Goal: Task Accomplishment & Management: Manage account settings

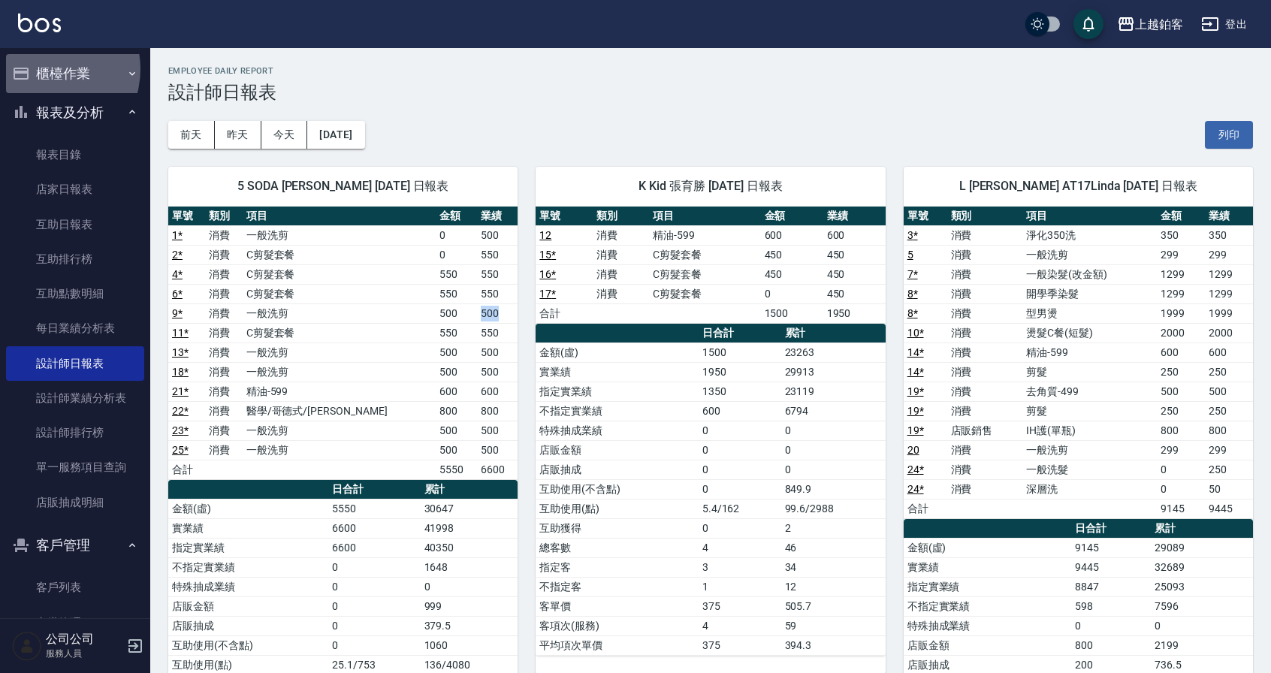
click at [45, 69] on button "櫃檯作業" at bounding box center [75, 73] width 138 height 39
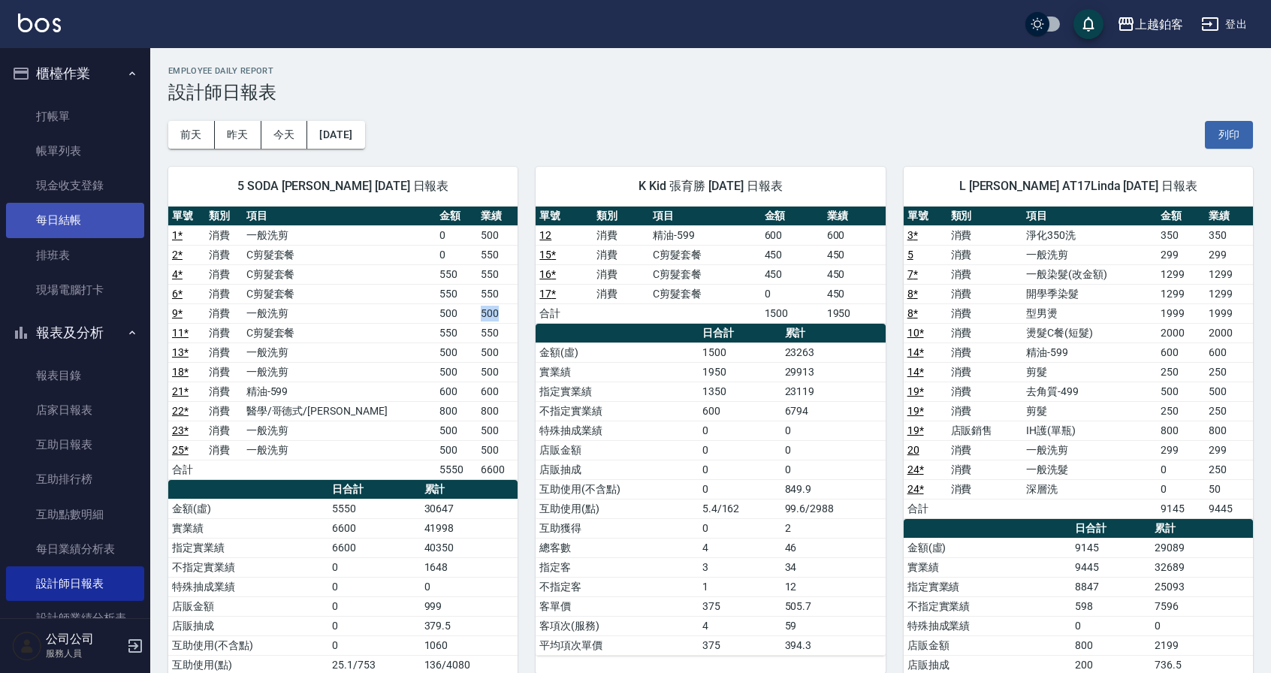
click at [65, 222] on link "每日結帳" at bounding box center [75, 220] width 138 height 35
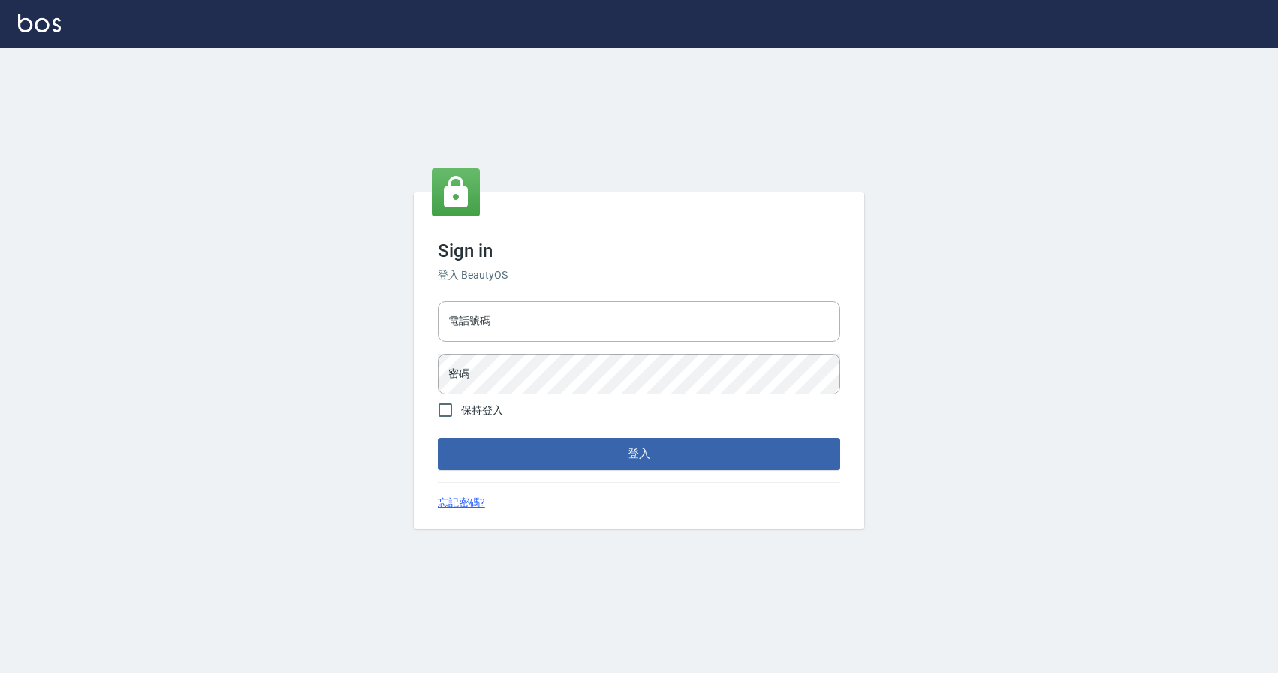
click at [539, 322] on input "電話號碼" at bounding box center [639, 321] width 402 height 41
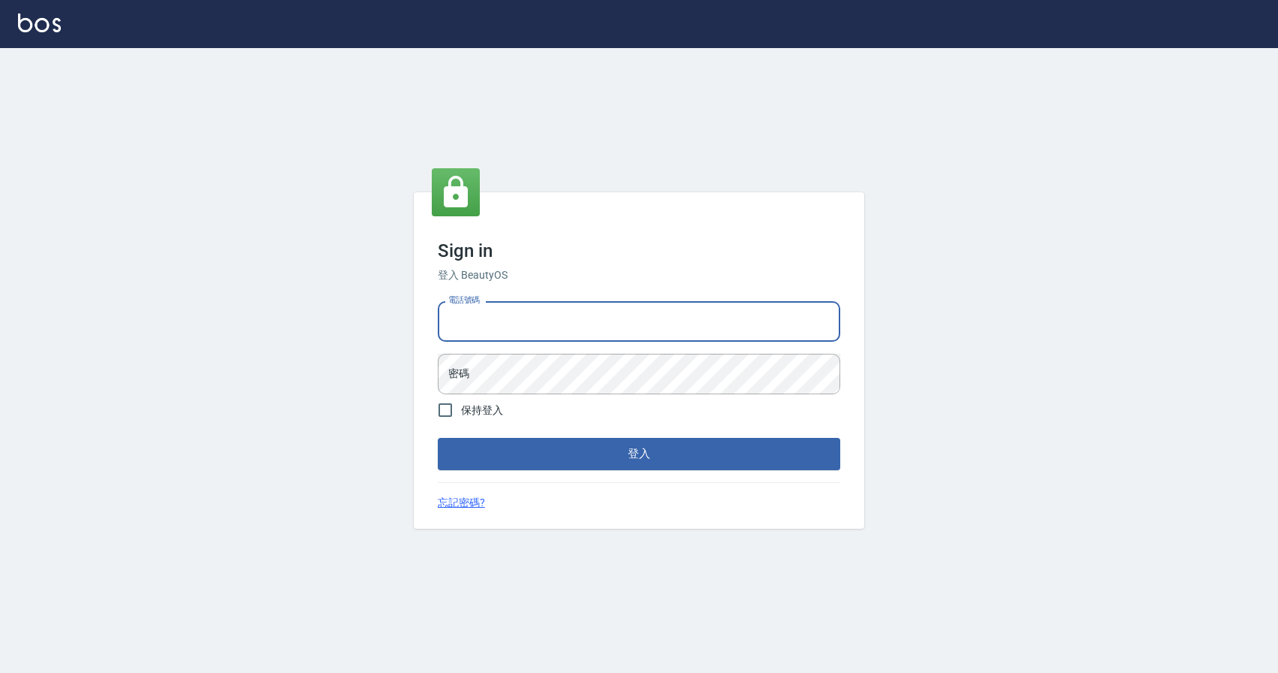
type input "0424526080"
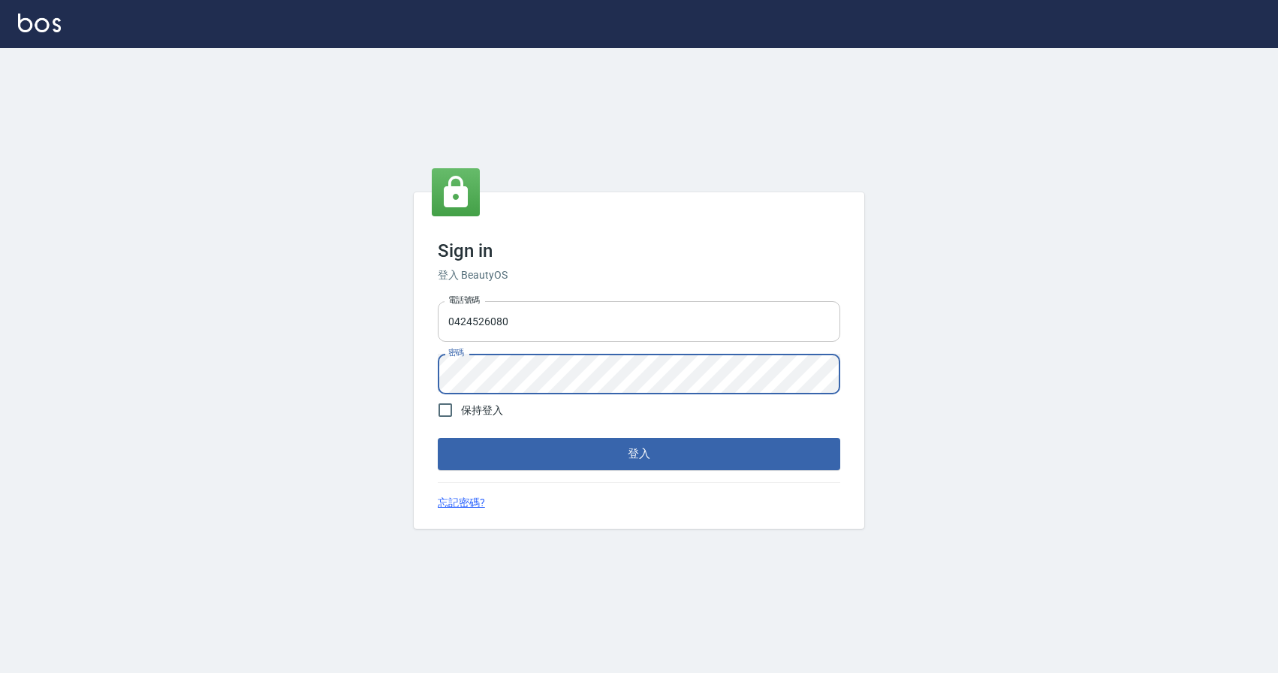
click at [438, 438] on button "登入" at bounding box center [639, 454] width 402 height 32
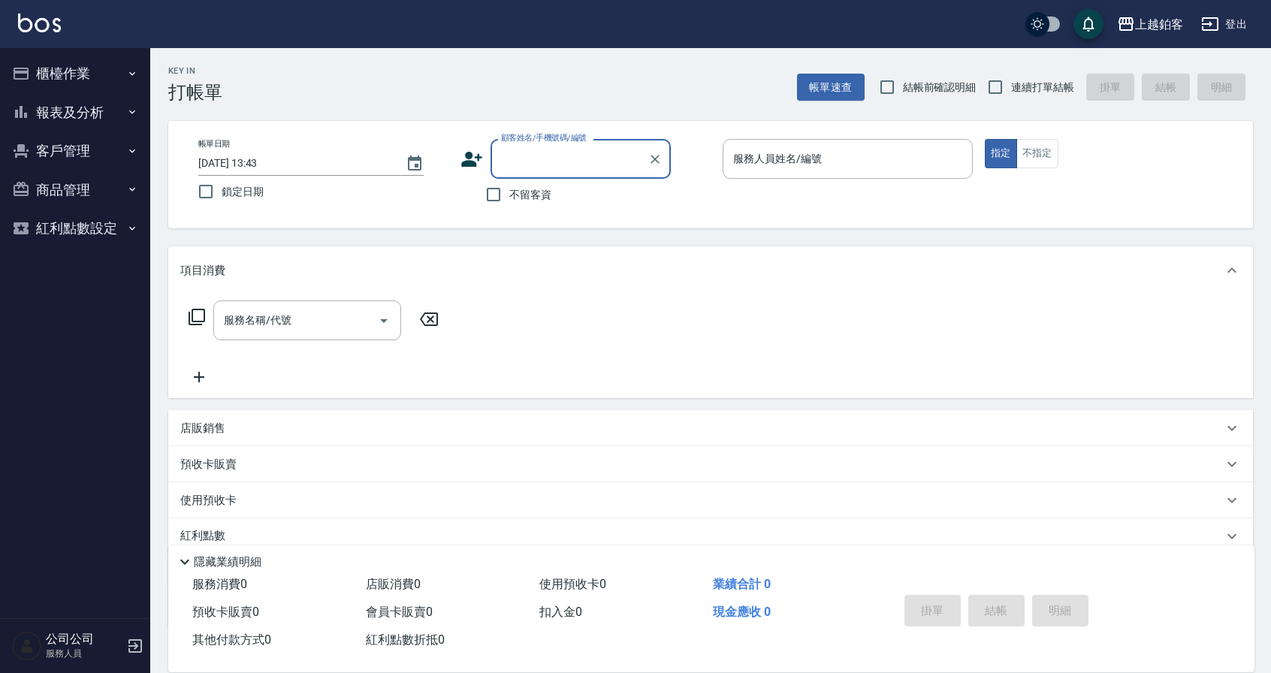
click at [74, 81] on button "櫃檯作業" at bounding box center [75, 73] width 138 height 39
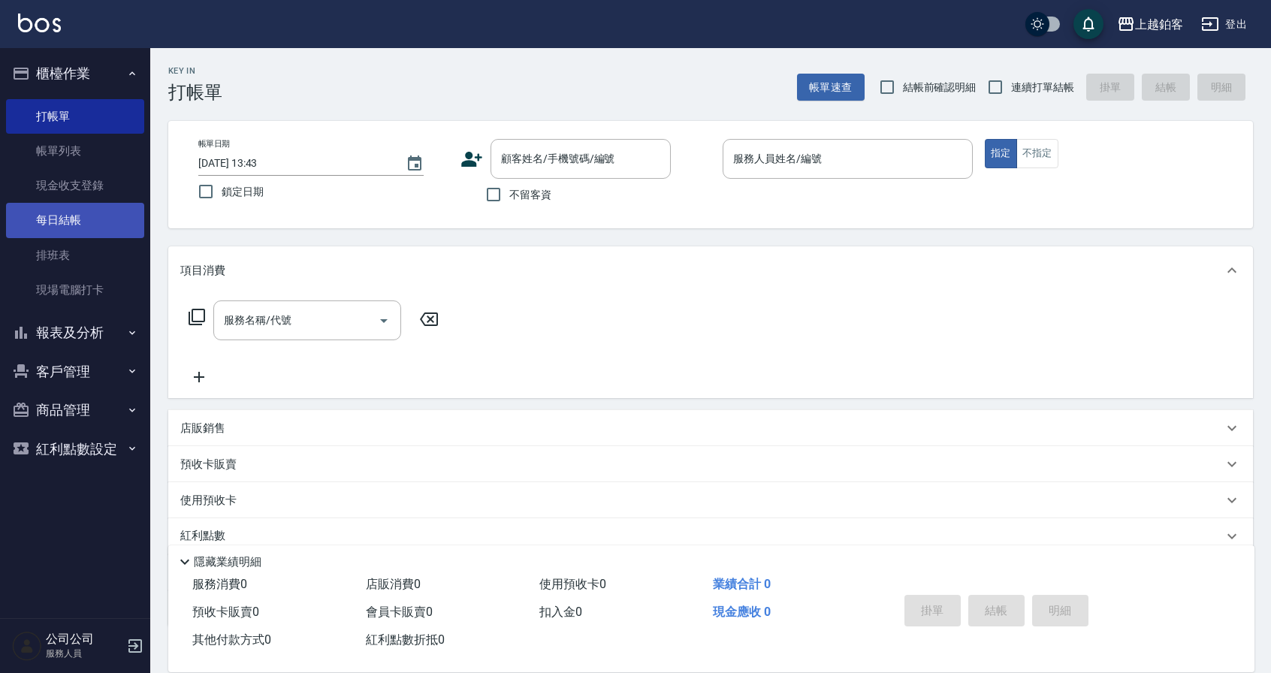
click at [74, 225] on link "每日結帳" at bounding box center [75, 220] width 138 height 35
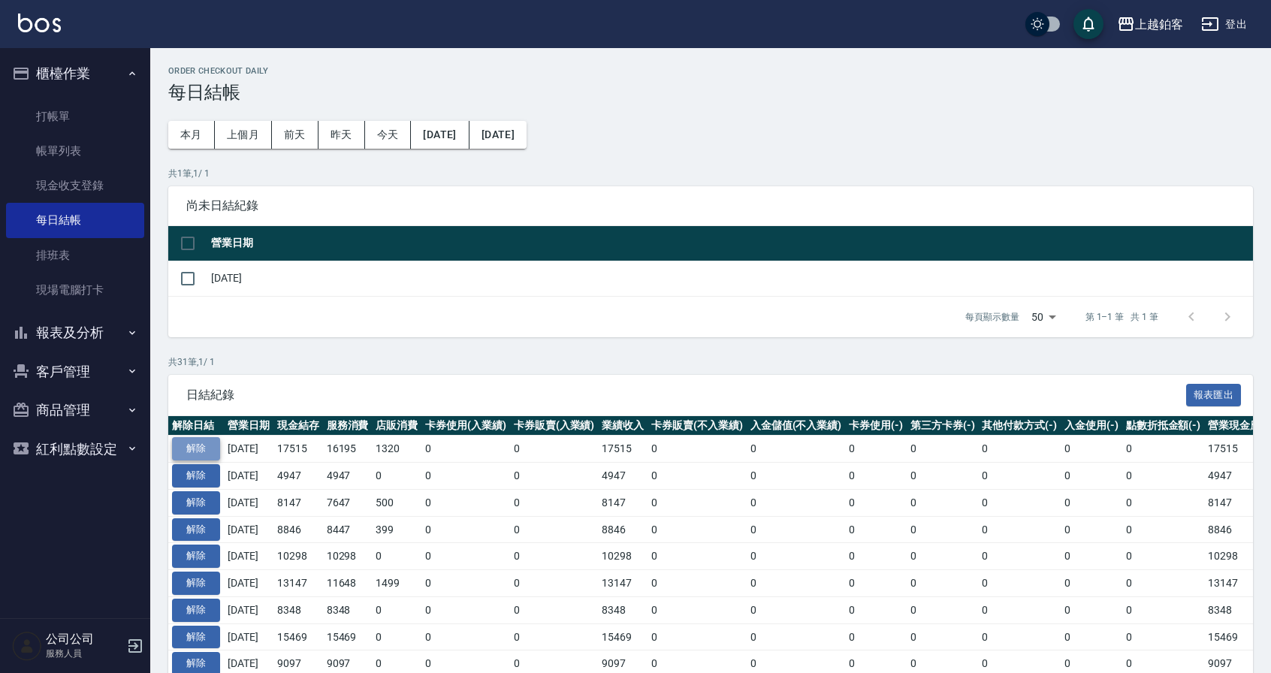
click at [205, 445] on button "解除" at bounding box center [196, 448] width 48 height 23
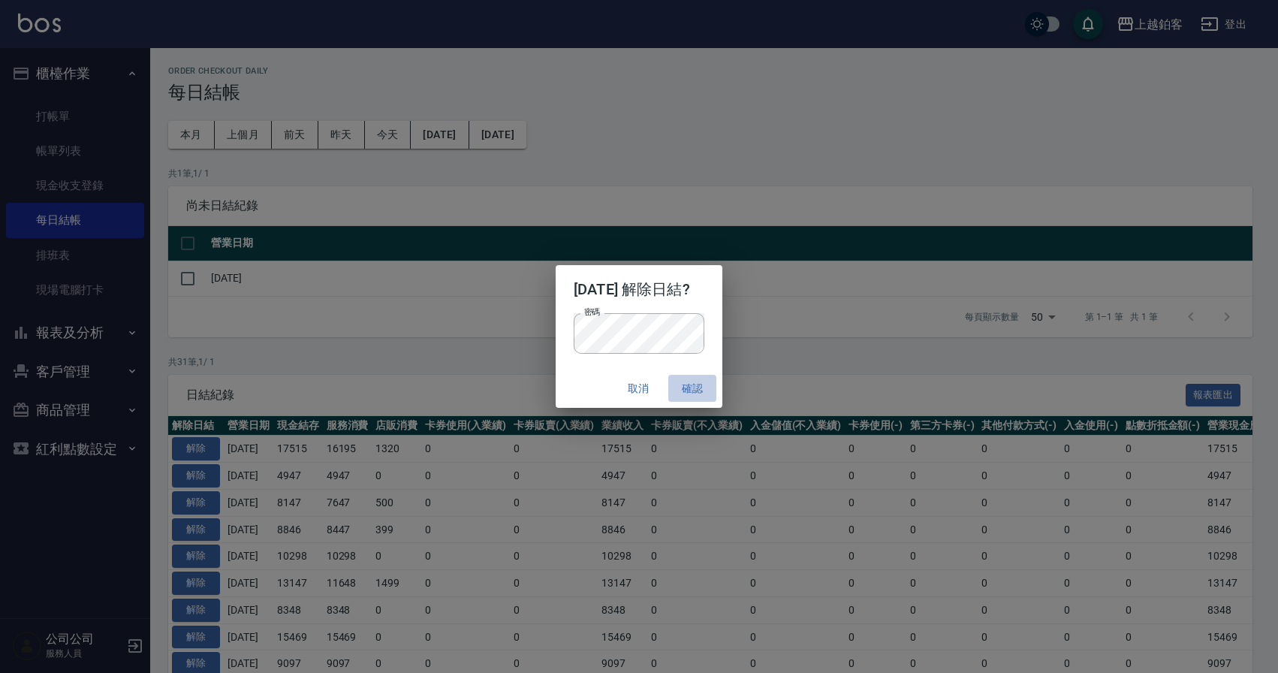
click at [705, 386] on button "確認" at bounding box center [692, 389] width 48 height 28
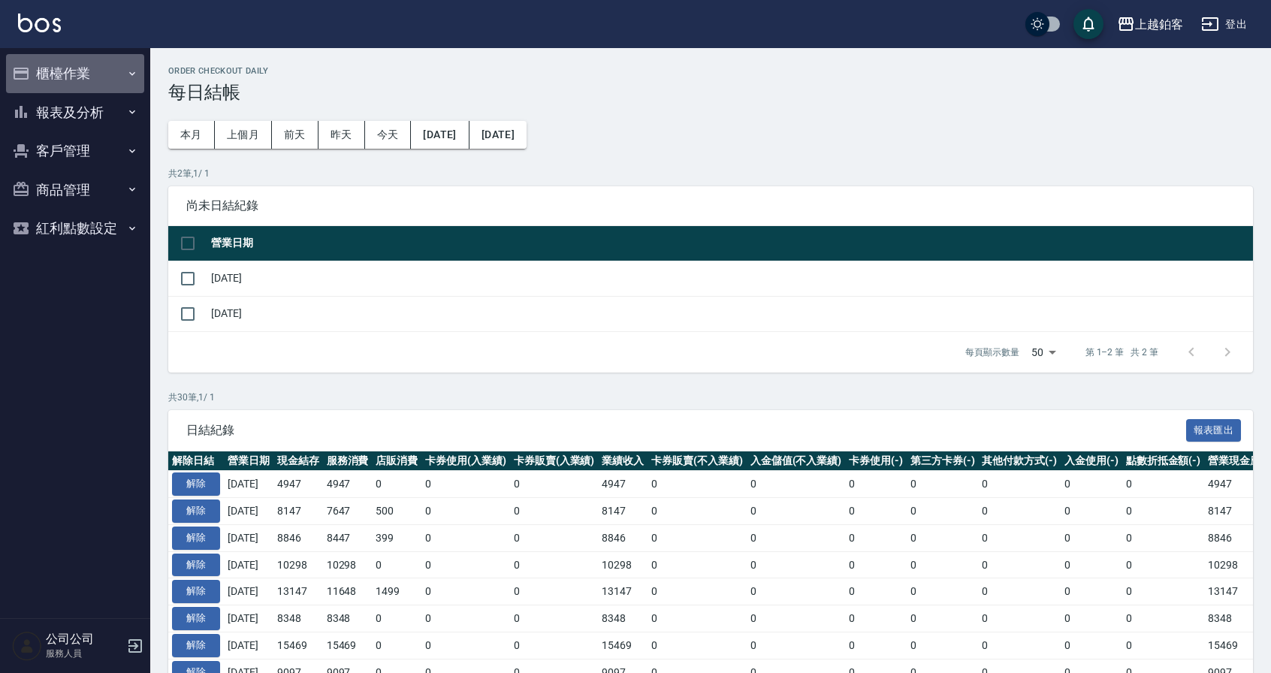
click at [49, 62] on button "櫃檯作業" at bounding box center [75, 73] width 138 height 39
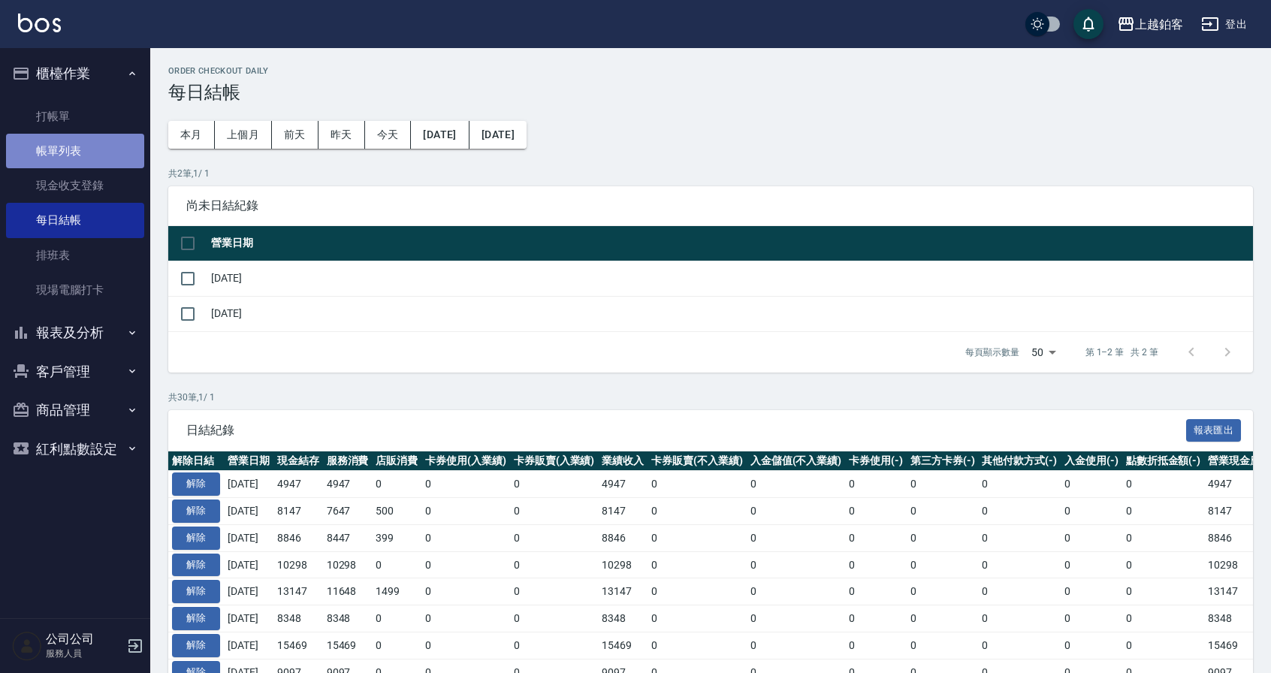
click at [50, 146] on link "帳單列表" at bounding box center [75, 151] width 138 height 35
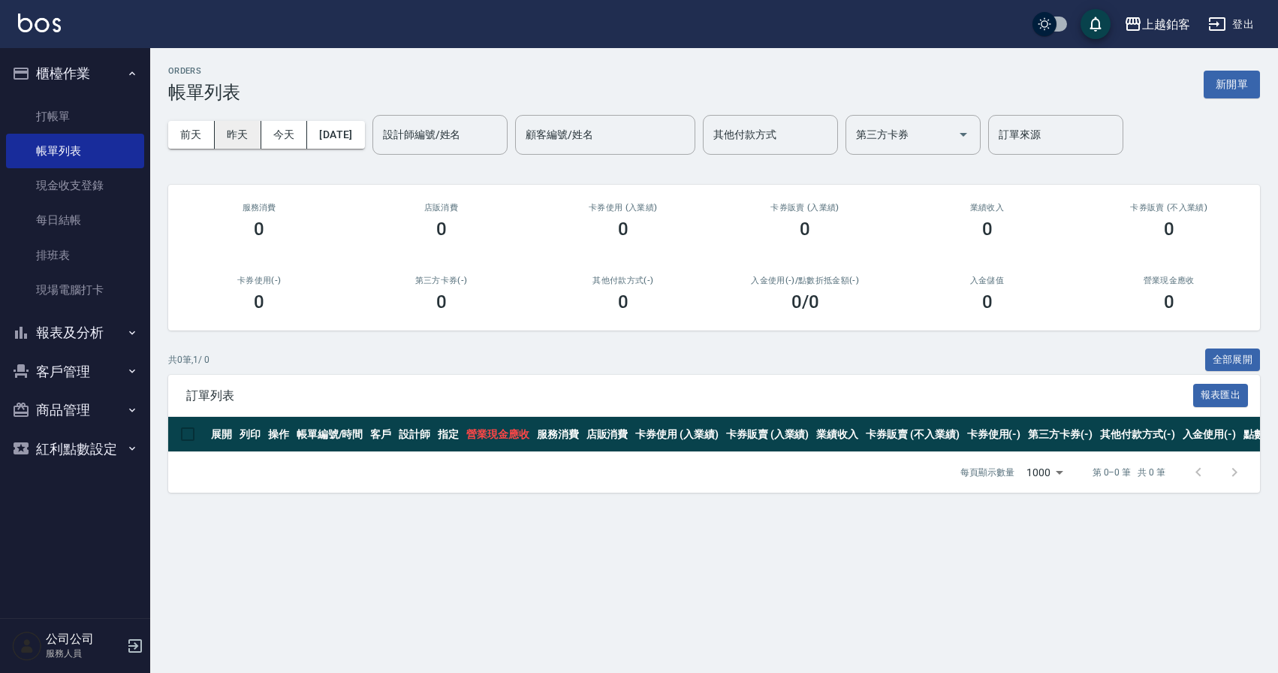
click at [228, 128] on button "昨天" at bounding box center [238, 135] width 47 height 28
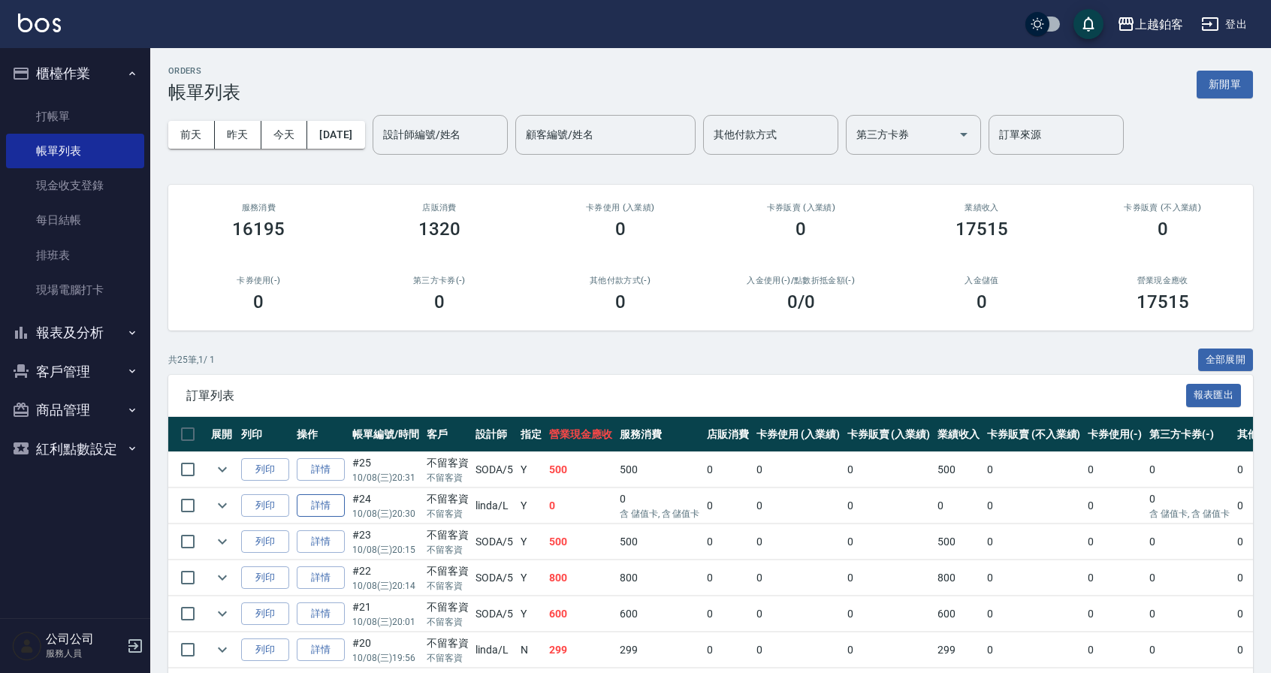
click at [331, 505] on link "詳情" at bounding box center [321, 505] width 48 height 23
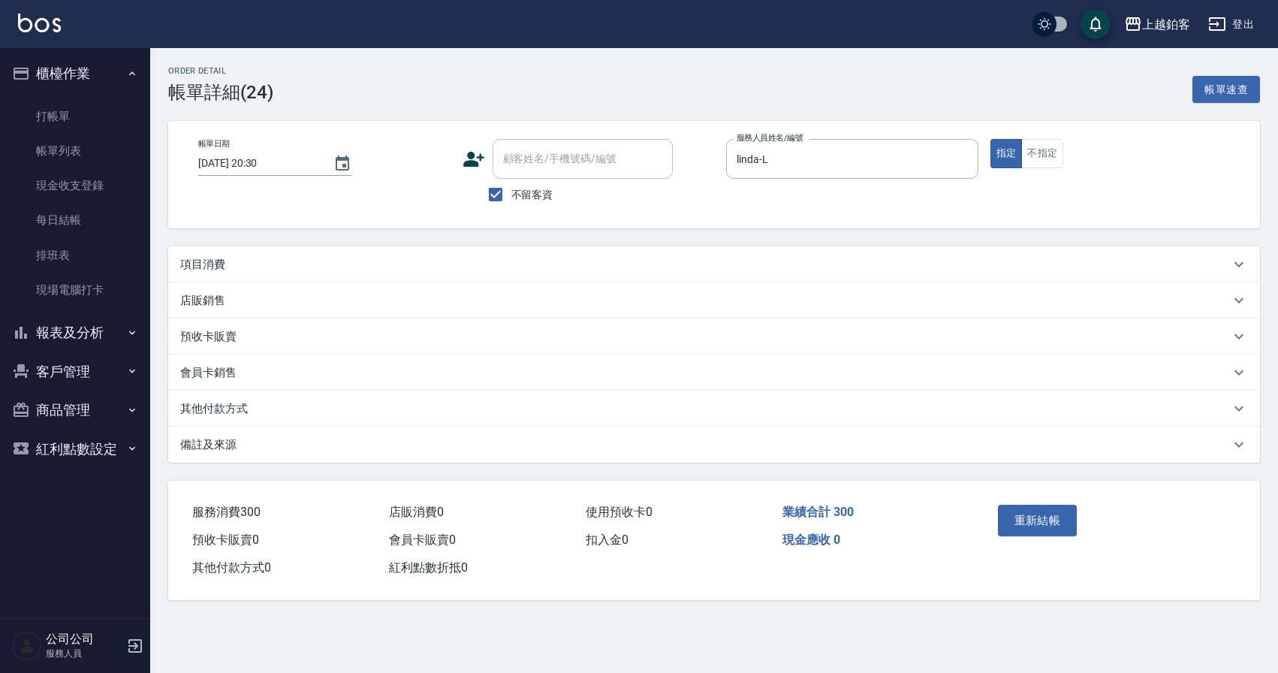
type input "2025/10/08 20:30"
checkbox input "true"
type input "linda-L"
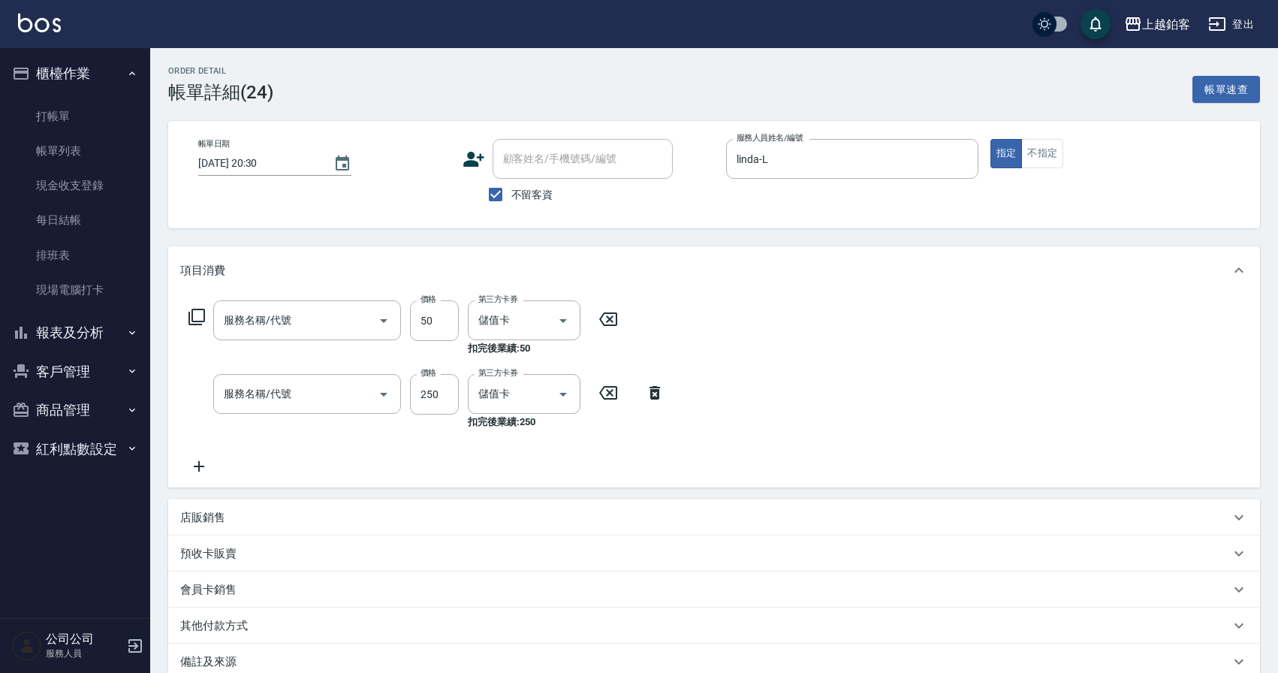
type input "深層洗(105)"
type input "一般洗髮(1300)"
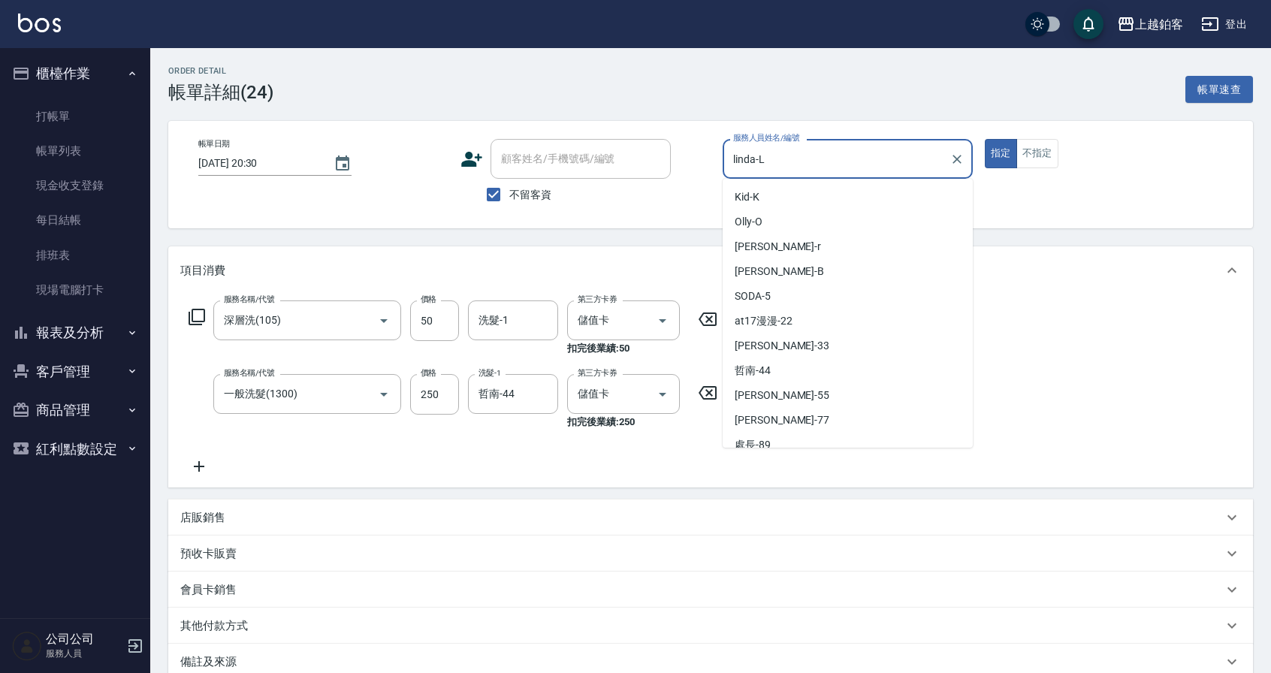
scroll to position [233, 0]
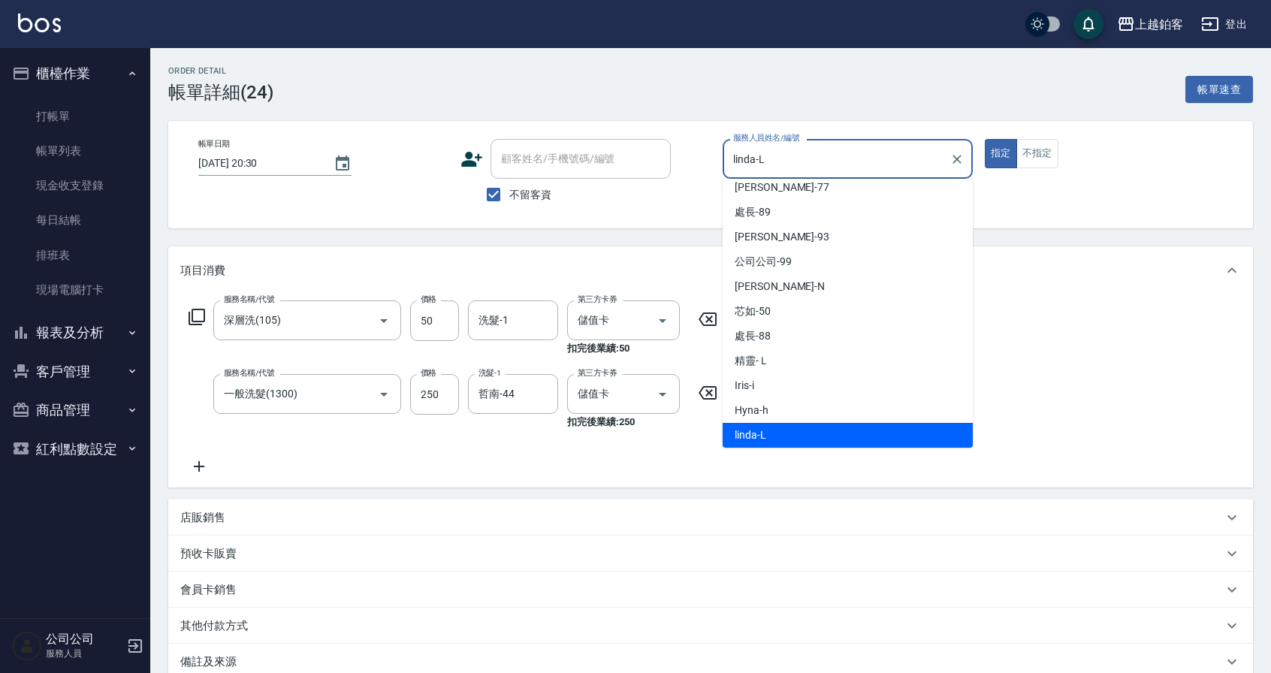
drag, startPoint x: 780, startPoint y: 158, endPoint x: 689, endPoint y: 150, distance: 91.9
click at [689, 150] on div "帳單日期 2025/10/08 20:30 顧客姓名/手機號碼/編號 顧客姓名/手機號碼/編號 不留客資 服務人員姓名/編號 linda-L 服務人員姓名/編…" at bounding box center [710, 174] width 1048 height 71
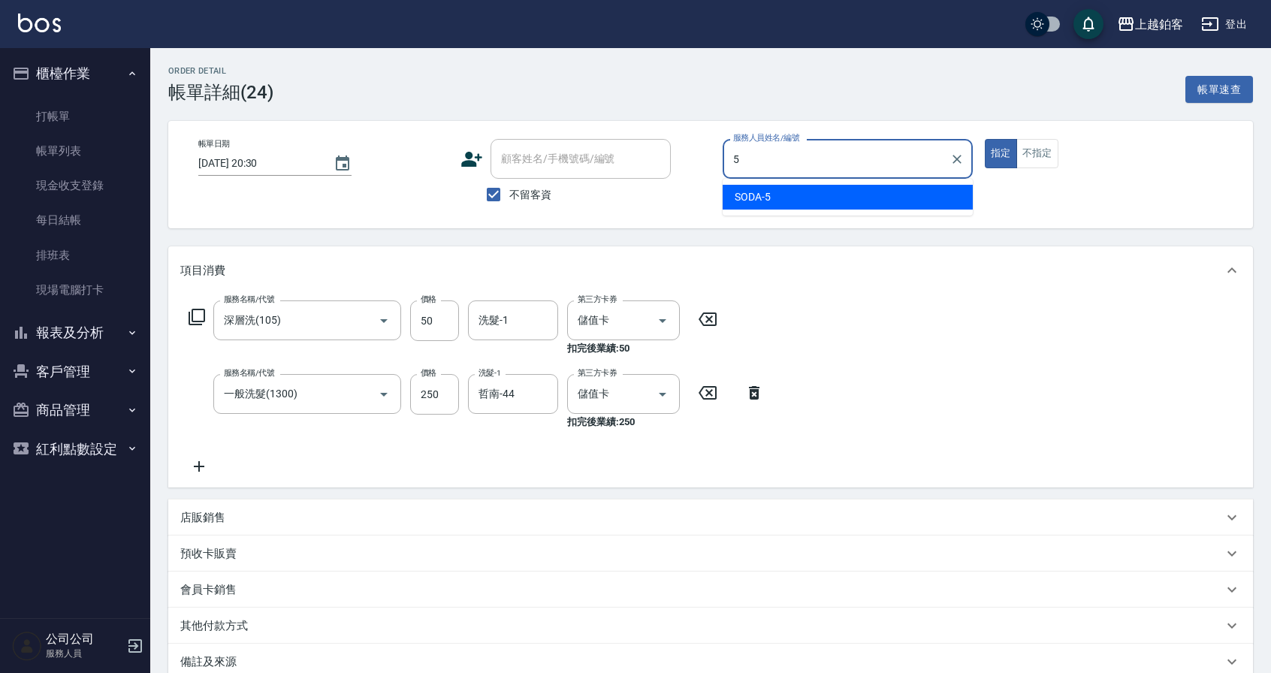
type input "SODA-5"
type button "true"
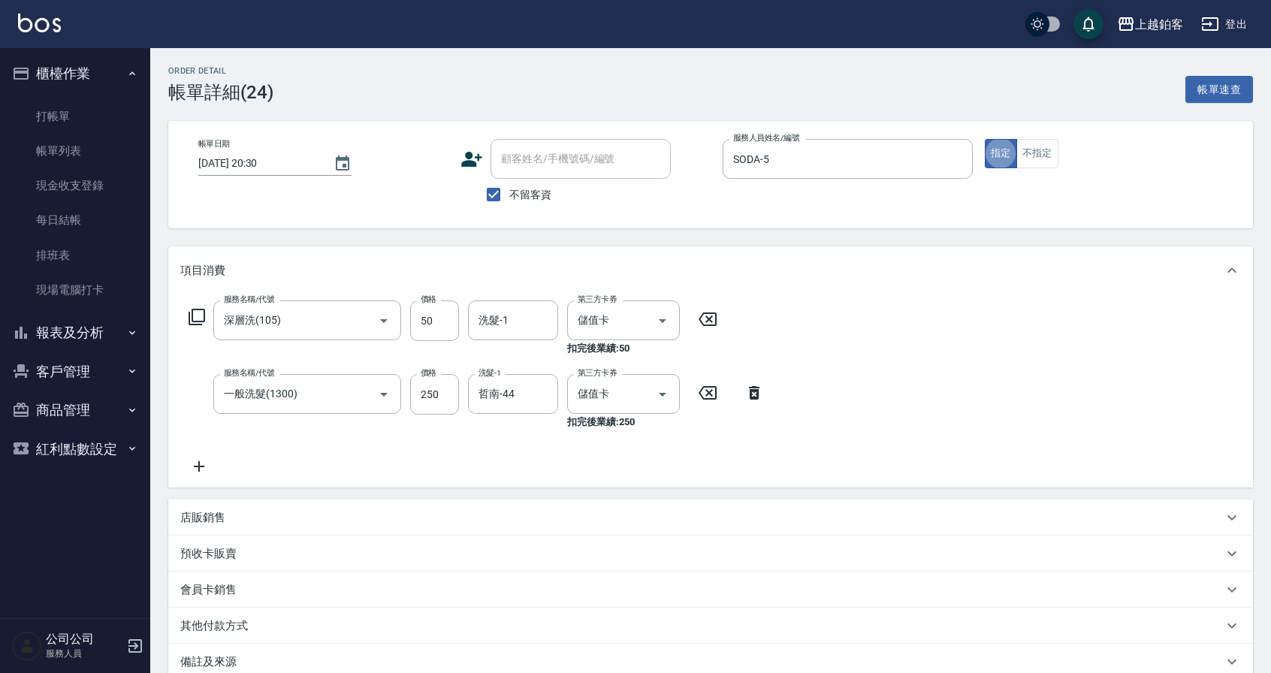
click at [908, 372] on div "服務名稱/代號 深層洗(105) 服務名稱/代號 價格 50 價格 洗髮-1 洗髮-1 第三方卡券 儲值卡 第三方卡券 扣完後業績: 50 服務名稱/代號 一…" at bounding box center [710, 390] width 1084 height 193
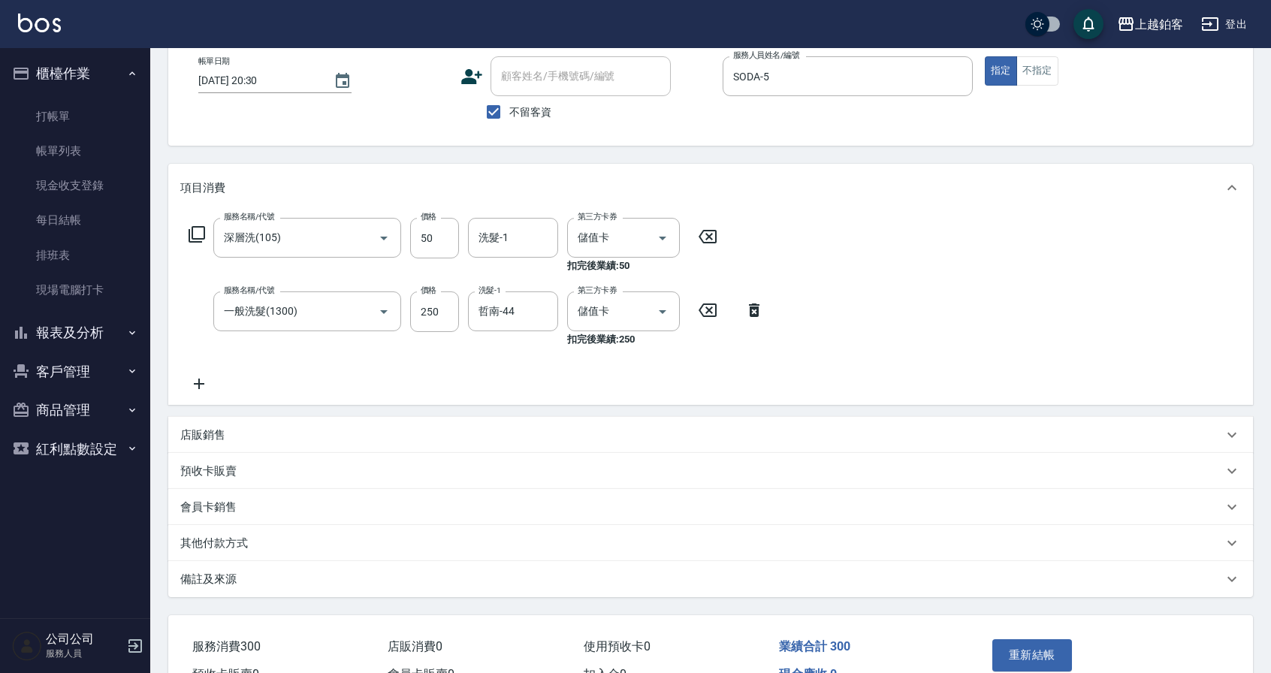
scroll to position [167, 0]
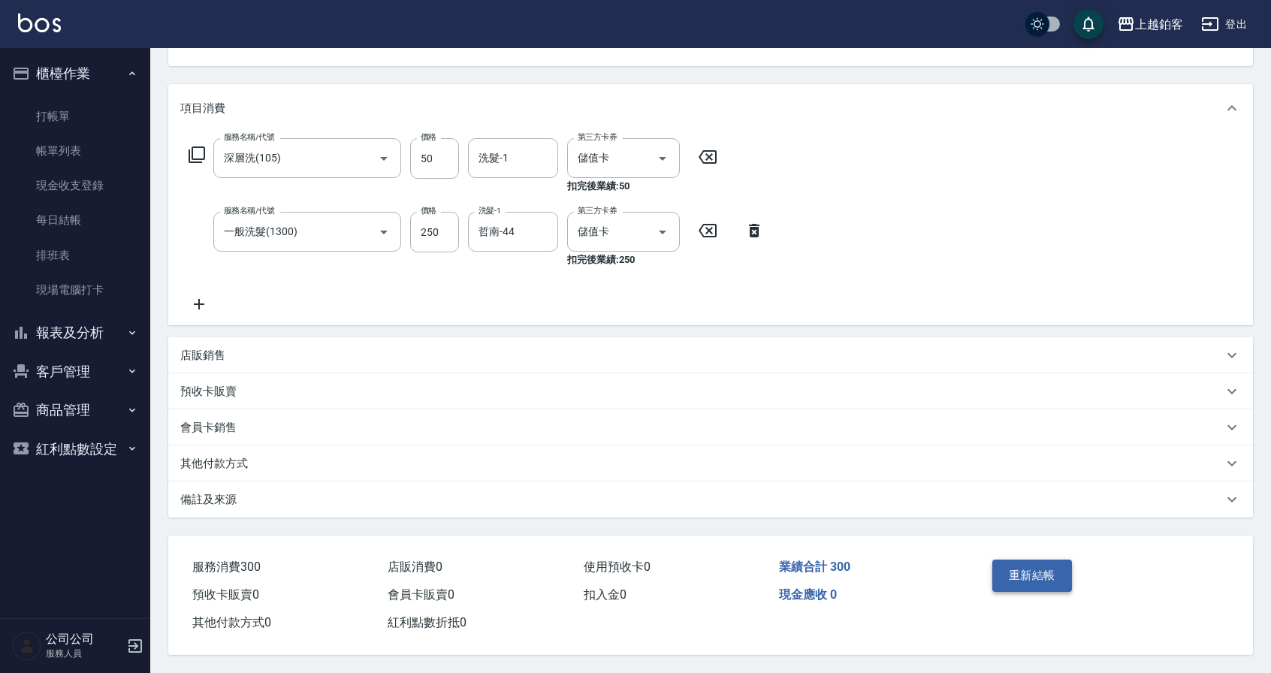
click at [1014, 566] on button "重新結帳" at bounding box center [1032, 575] width 80 height 32
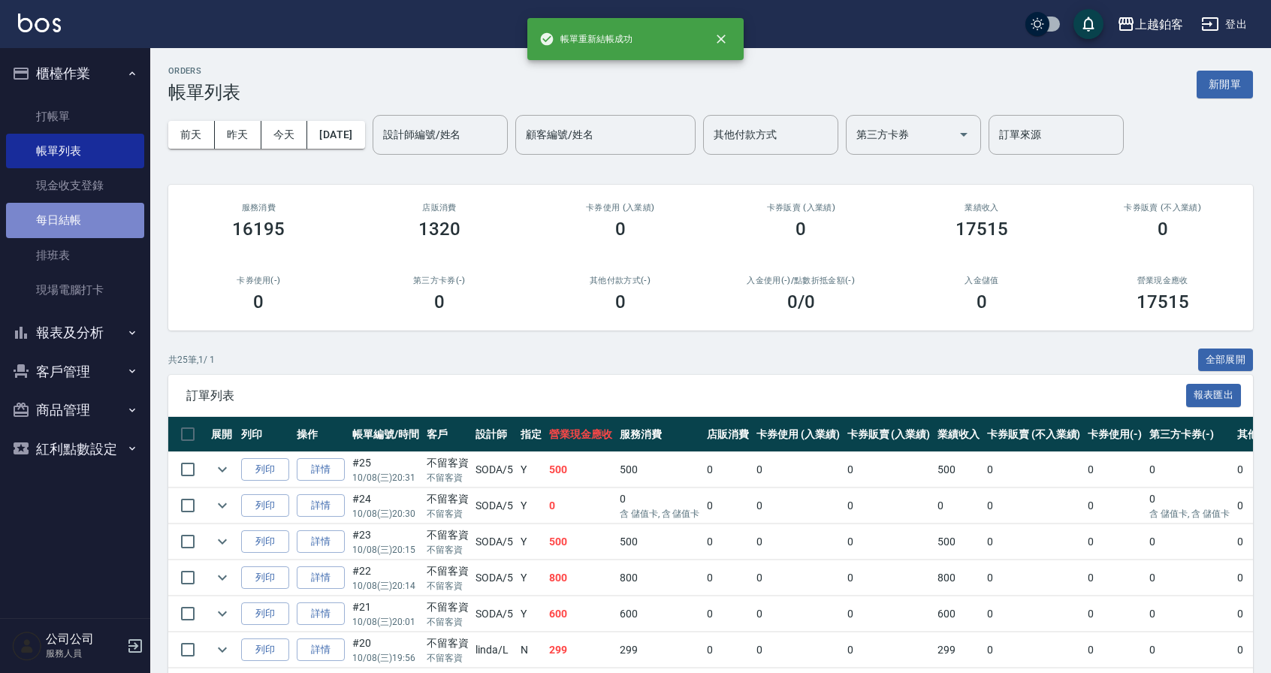
click at [89, 207] on link "每日結帳" at bounding box center [75, 220] width 138 height 35
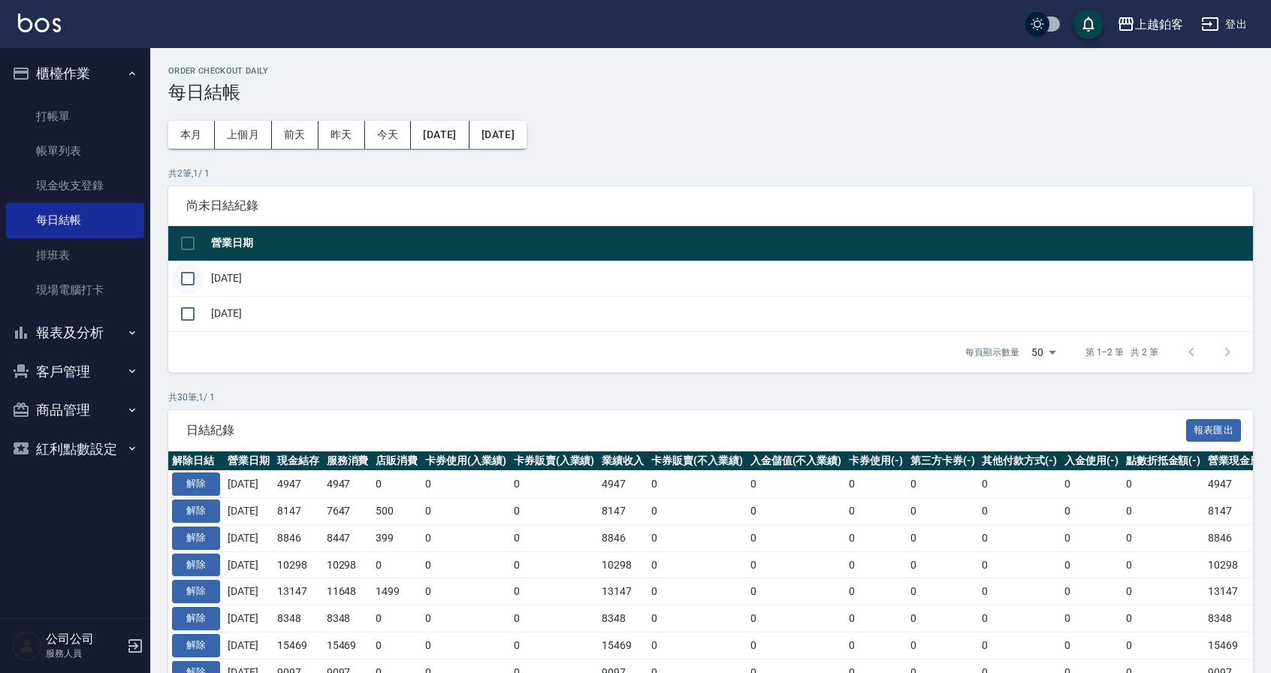
click at [181, 275] on input "checkbox" at bounding box center [188, 279] width 32 height 32
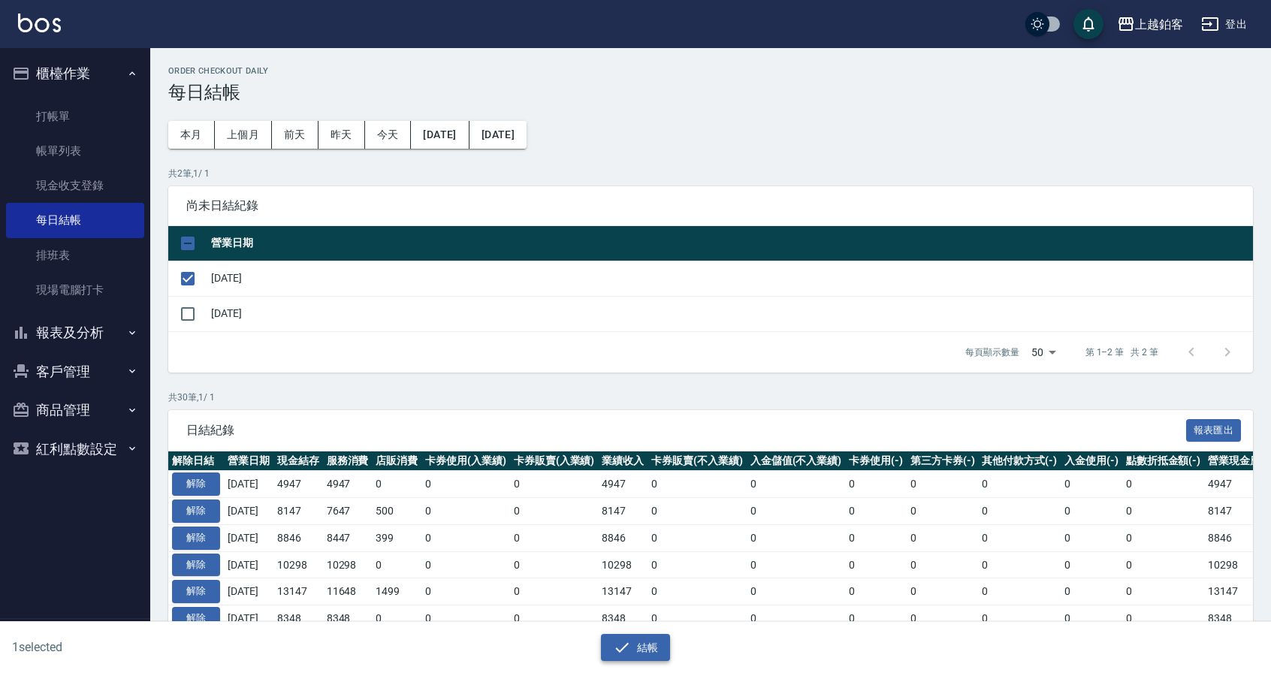
click at [649, 642] on button "結帳" at bounding box center [636, 648] width 70 height 28
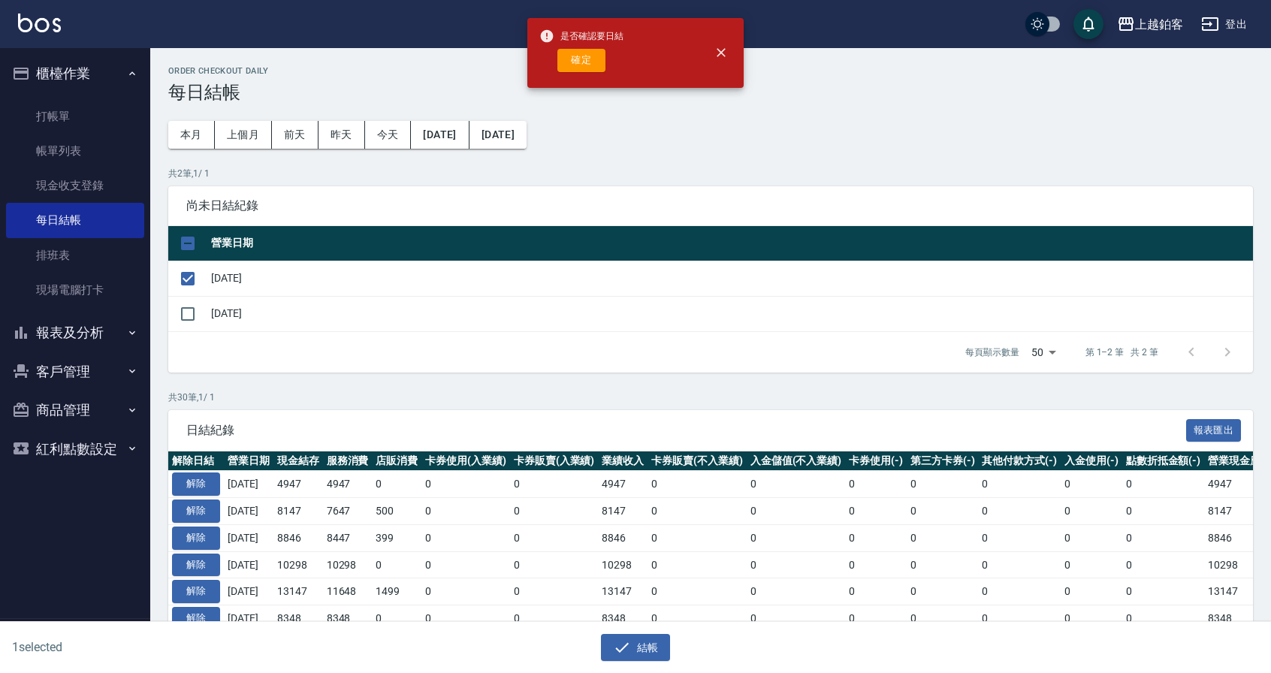
click at [571, 73] on div "是否確認要日結 確定" at bounding box center [581, 53] width 84 height 61
click at [574, 68] on button "確定" at bounding box center [581, 60] width 48 height 23
checkbox input "false"
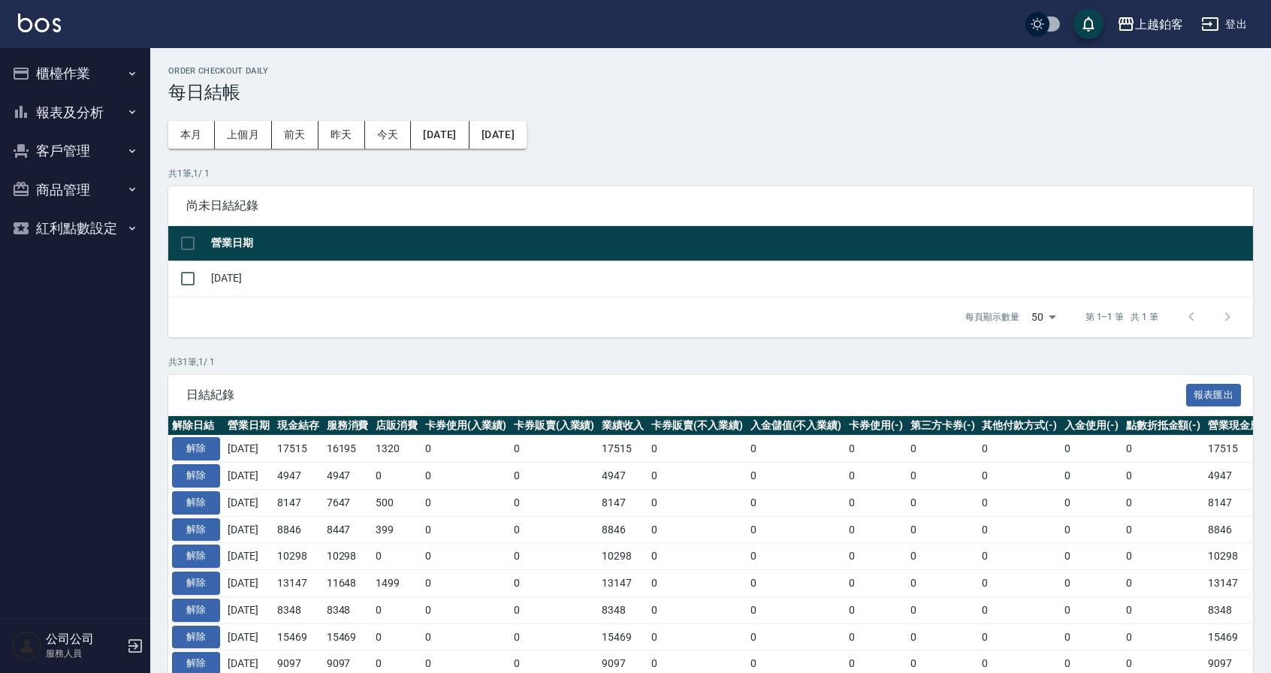
click at [73, 122] on button "報表及分析" at bounding box center [75, 112] width 138 height 39
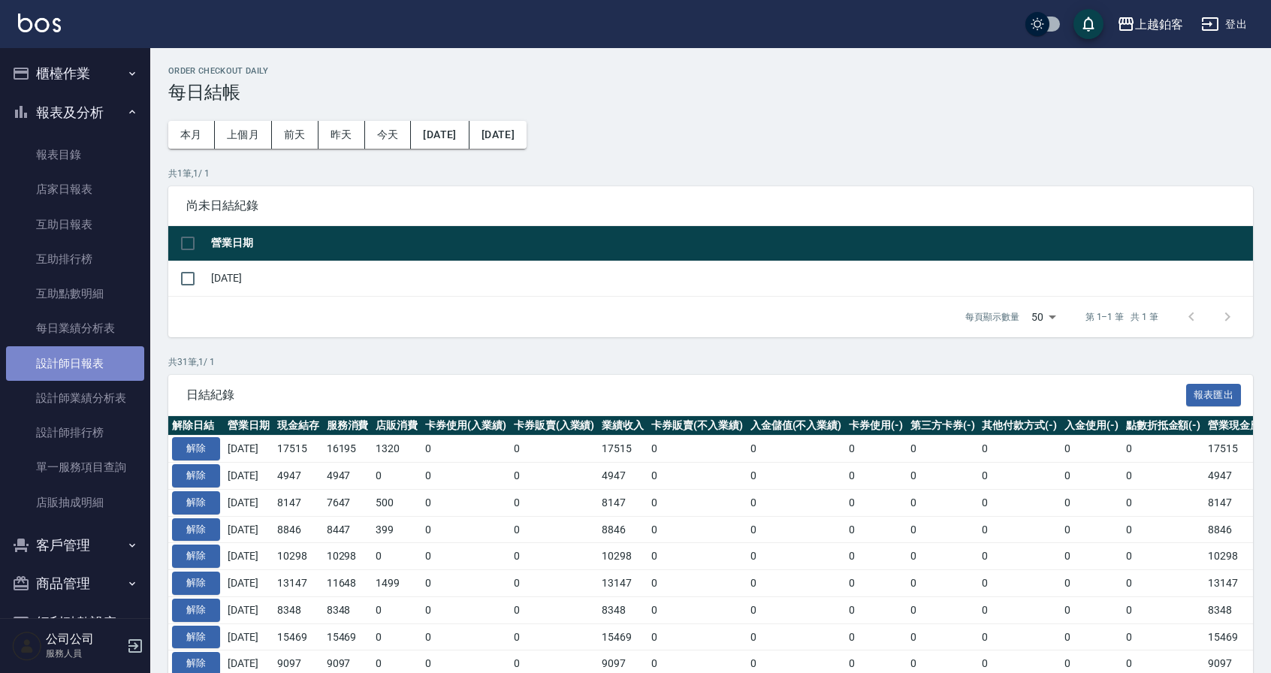
click at [95, 366] on link "設計師日報表" at bounding box center [75, 363] width 138 height 35
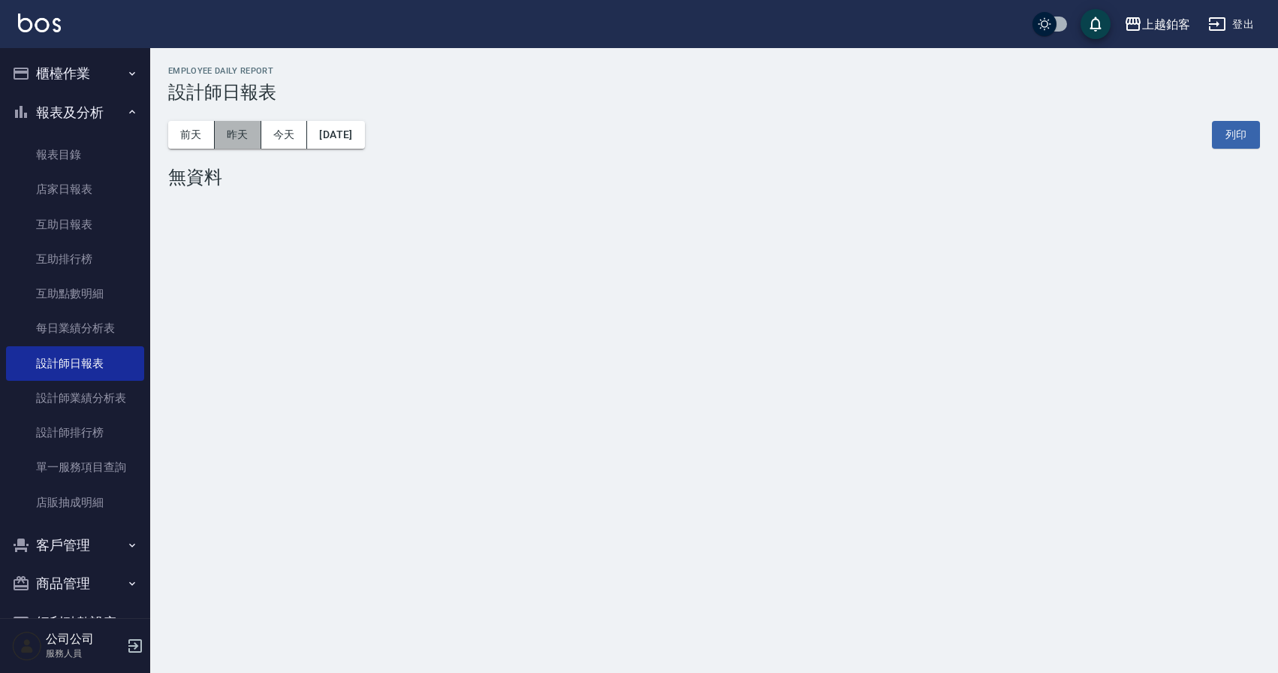
click at [251, 134] on button "昨天" at bounding box center [238, 135] width 47 height 28
